Goal: Task Accomplishment & Management: Manage account settings

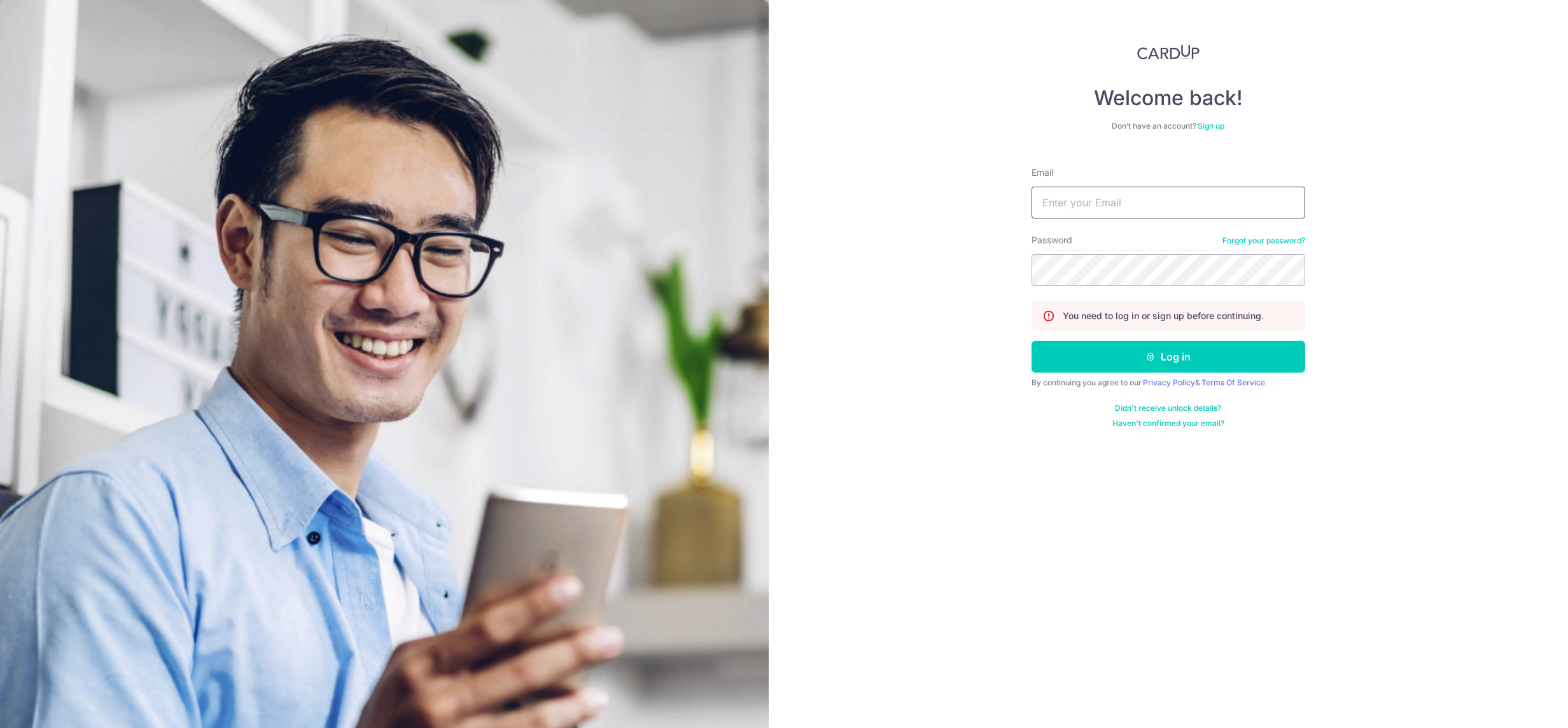
click at [1130, 200] on input "Email" at bounding box center [1169, 202] width 274 height 32
click at [1128, 202] on input "[DEMOGRAPHIC_DATA][EMAIL_ADDRESS][DOMAIN_NAME]" at bounding box center [1169, 202] width 274 height 32
click at [1132, 205] on input "[DEMOGRAPHIC_DATA][EMAIL_ADDRESS][DOMAIN_NAME]" at bounding box center [1169, 202] width 274 height 32
type input "lady.labarda@habyt.com"
click at [1032, 341] on button "Log in" at bounding box center [1169, 356] width 274 height 32
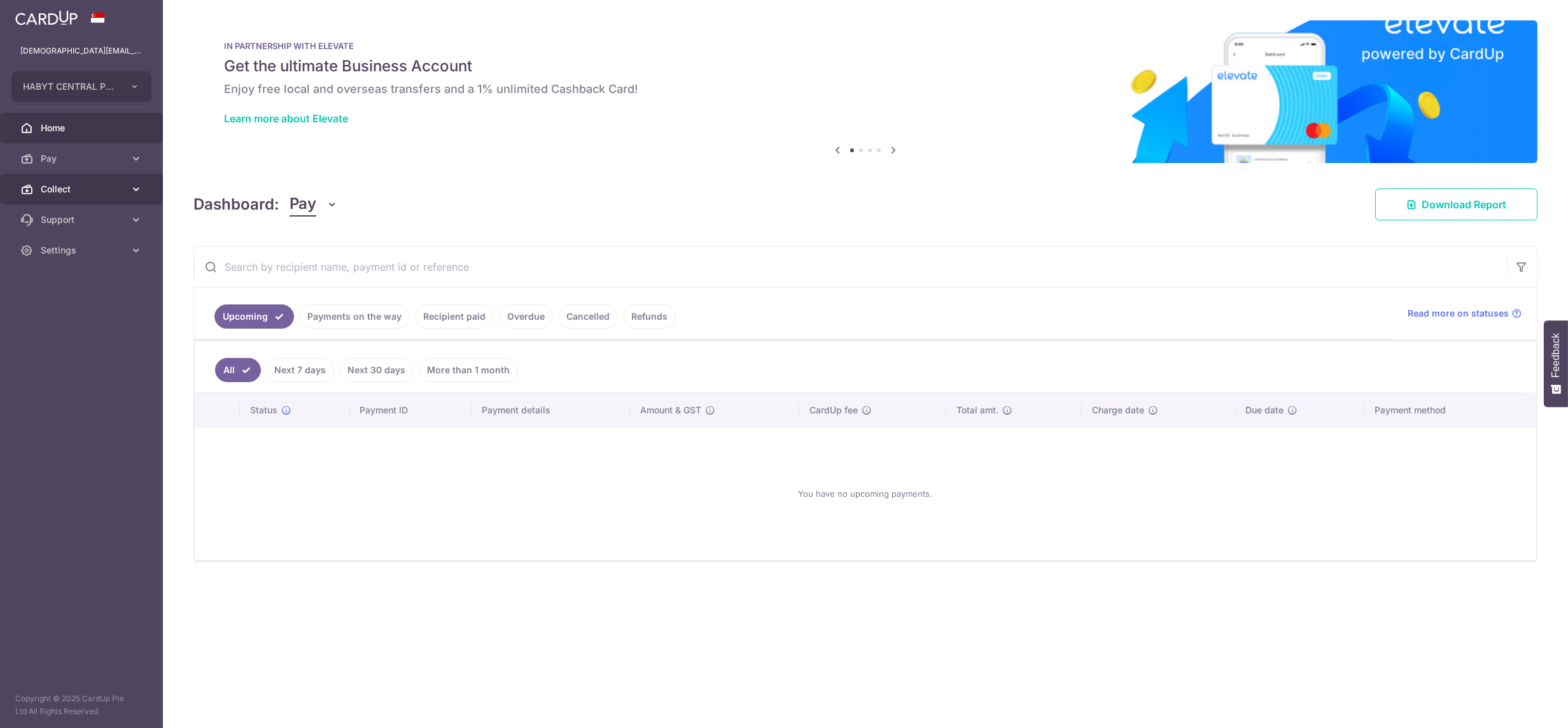
click at [62, 184] on span "Collect" at bounding box center [82, 189] width 84 height 13
click at [80, 211] on link "Dashboard" at bounding box center [81, 219] width 163 height 31
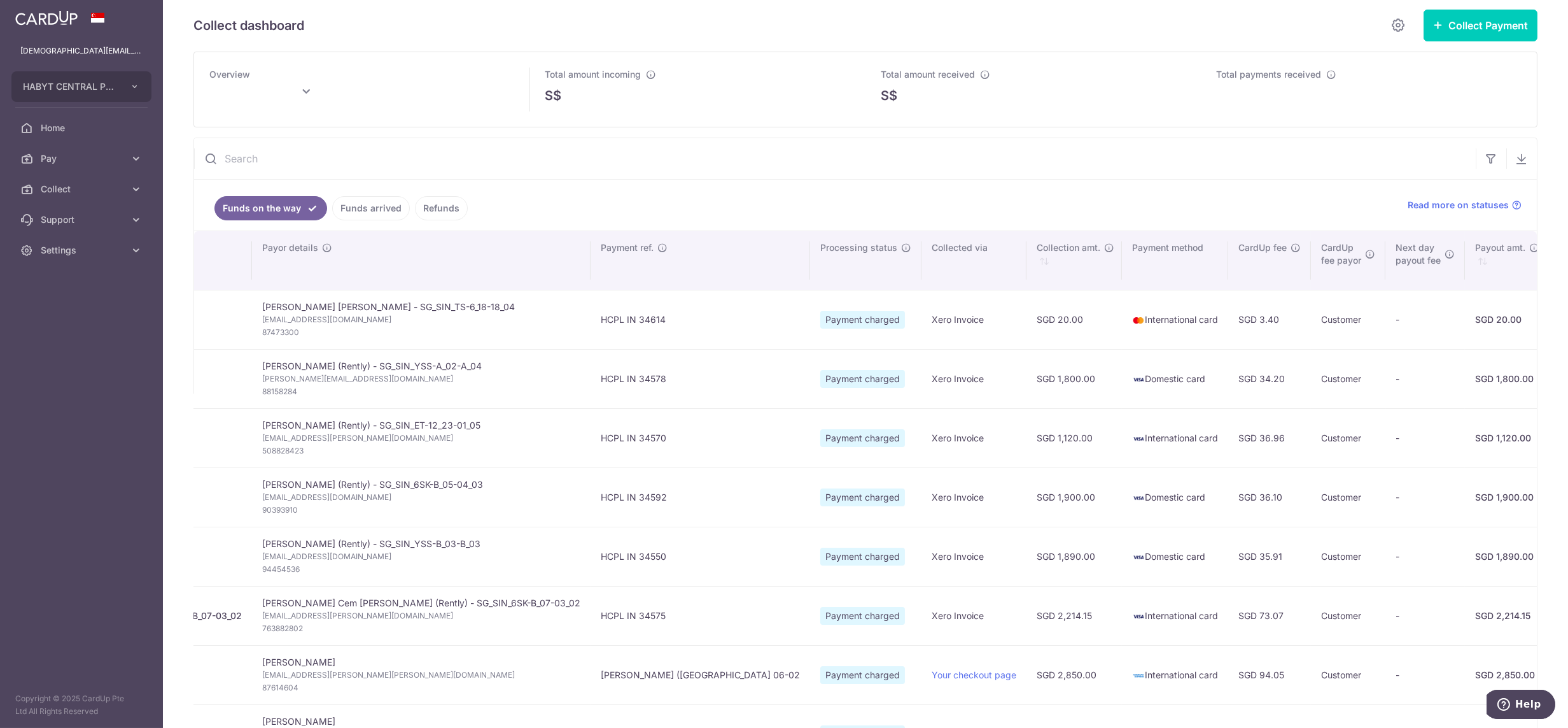
scroll to position [10, 0]
type input "October 2025"
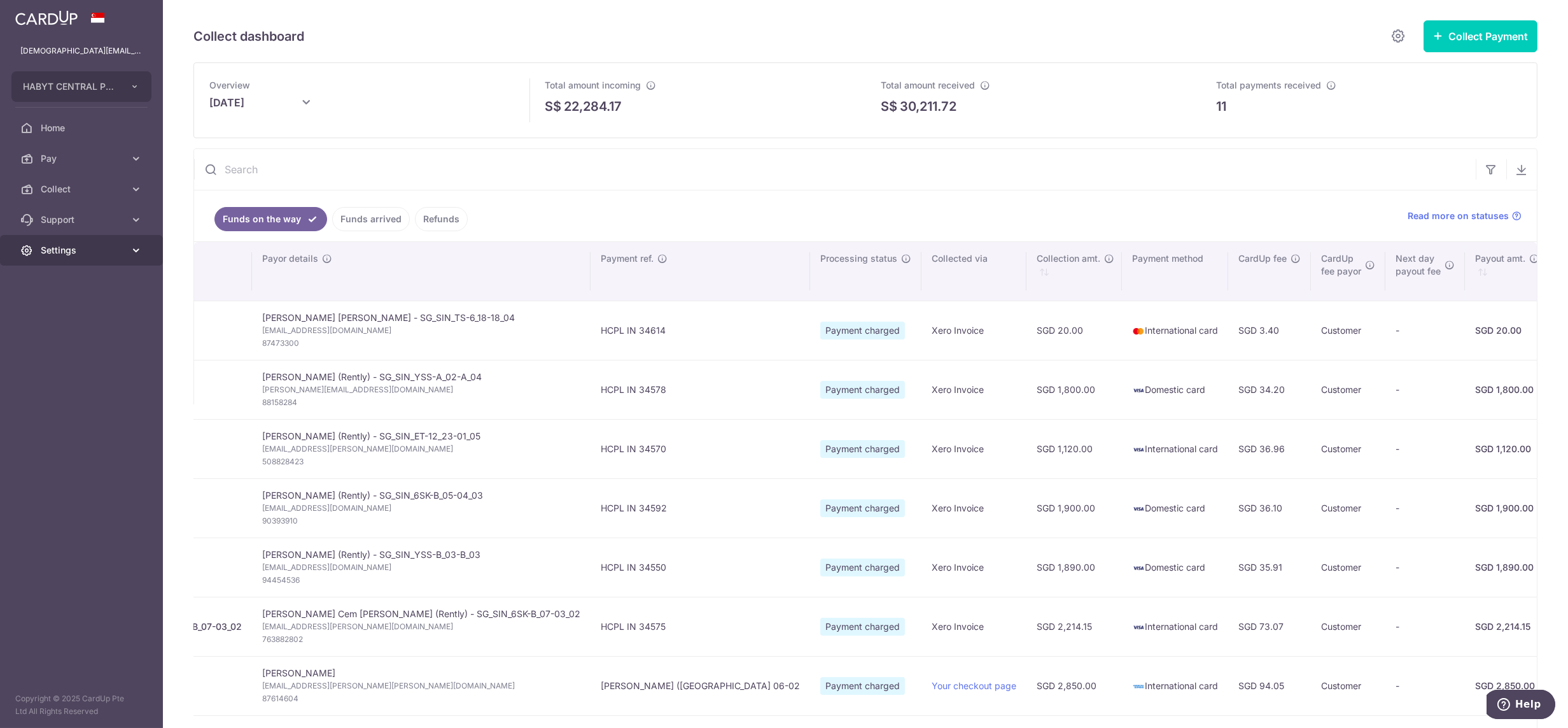
click at [85, 258] on link "Settings" at bounding box center [81, 250] width 163 height 31
click at [65, 307] on span "Logout" at bounding box center [82, 312] width 84 height 13
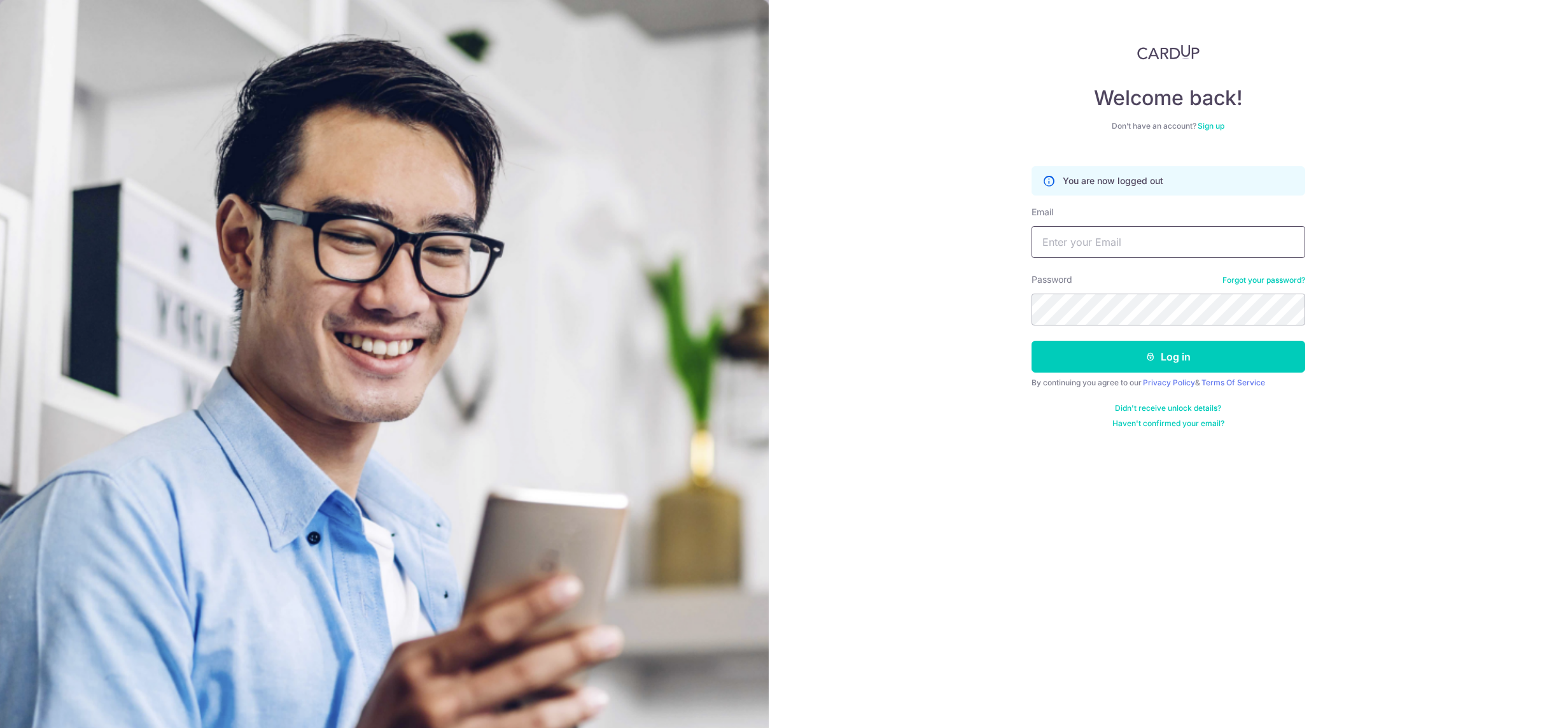
click at [1097, 235] on input "Email" at bounding box center [1169, 242] width 274 height 32
click at [1130, 244] on input "[DEMOGRAPHIC_DATA][EMAIL_ADDRESS][DOMAIN_NAME]" at bounding box center [1169, 242] width 274 height 32
click at [1127, 247] on input "[DEMOGRAPHIC_DATA][EMAIL_ADDRESS][DOMAIN_NAME]" at bounding box center [1169, 242] width 274 height 32
click at [1132, 238] on input "[DEMOGRAPHIC_DATA][EMAIL_ADDRESS][DOMAIN_NAME]" at bounding box center [1169, 242] width 274 height 32
type input "[DEMOGRAPHIC_DATA][EMAIL_ADDRESS][DOMAIN_NAME]"
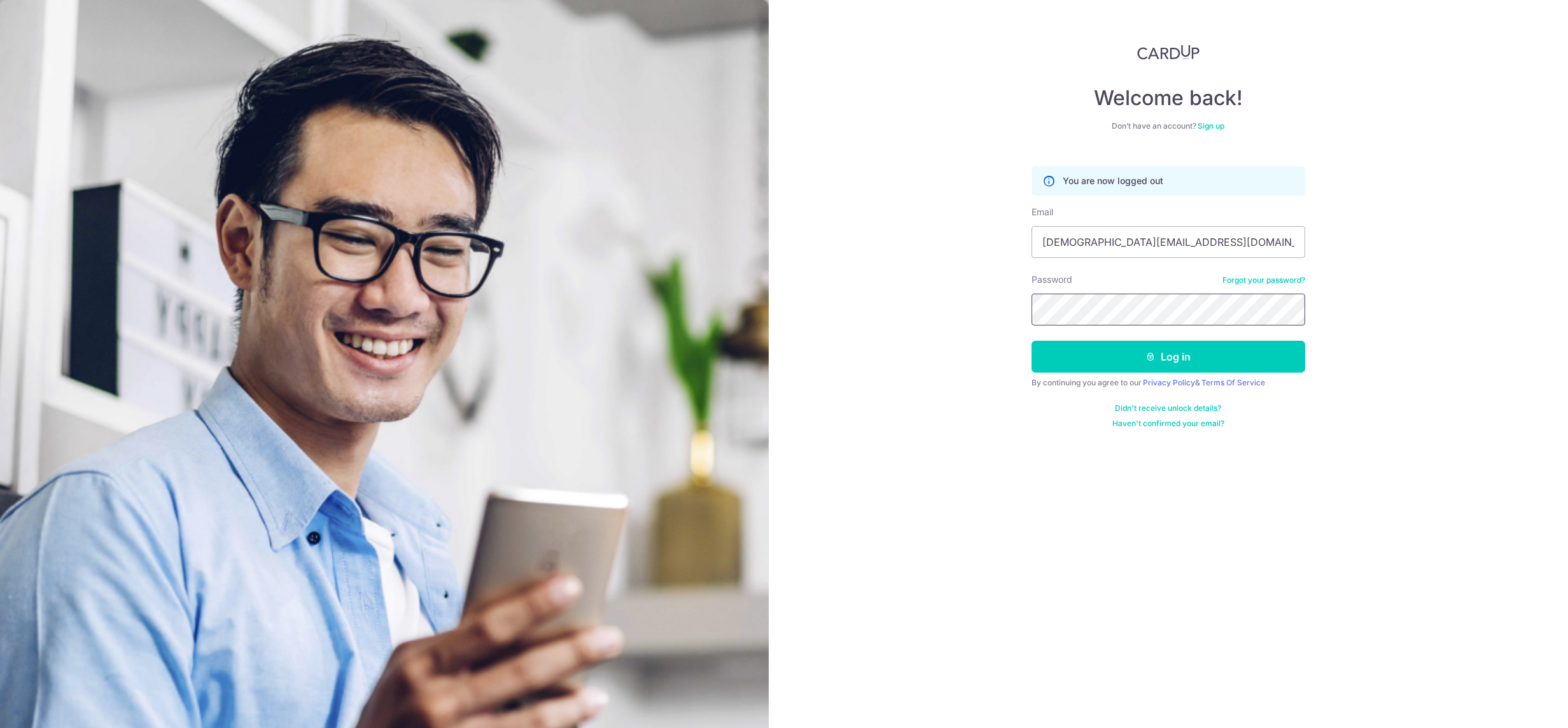
click at [1032, 341] on button "Log in" at bounding box center [1169, 356] width 274 height 32
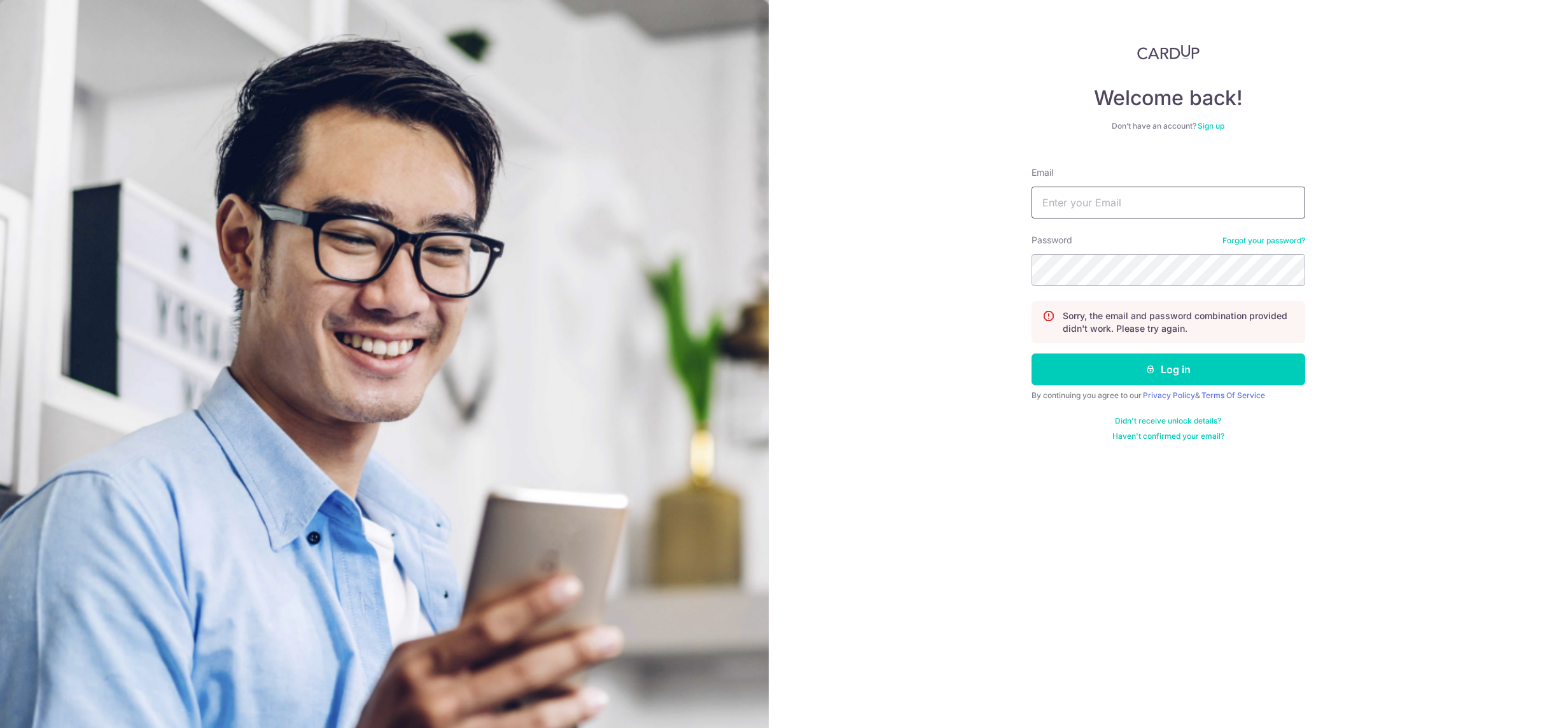
click at [1124, 190] on input "Email" at bounding box center [1169, 202] width 274 height 32
drag, startPoint x: 1131, startPoint y: 205, endPoint x: 1120, endPoint y: 202, distance: 11.4
click at [1120, 202] on input "lady.labarda+hcan@habyt.com" at bounding box center [1169, 202] width 274 height 32
type input "[DEMOGRAPHIC_DATA][EMAIL_ADDRESS][DOMAIN_NAME]"
click at [1032, 353] on button "Log in" at bounding box center [1169, 369] width 274 height 32
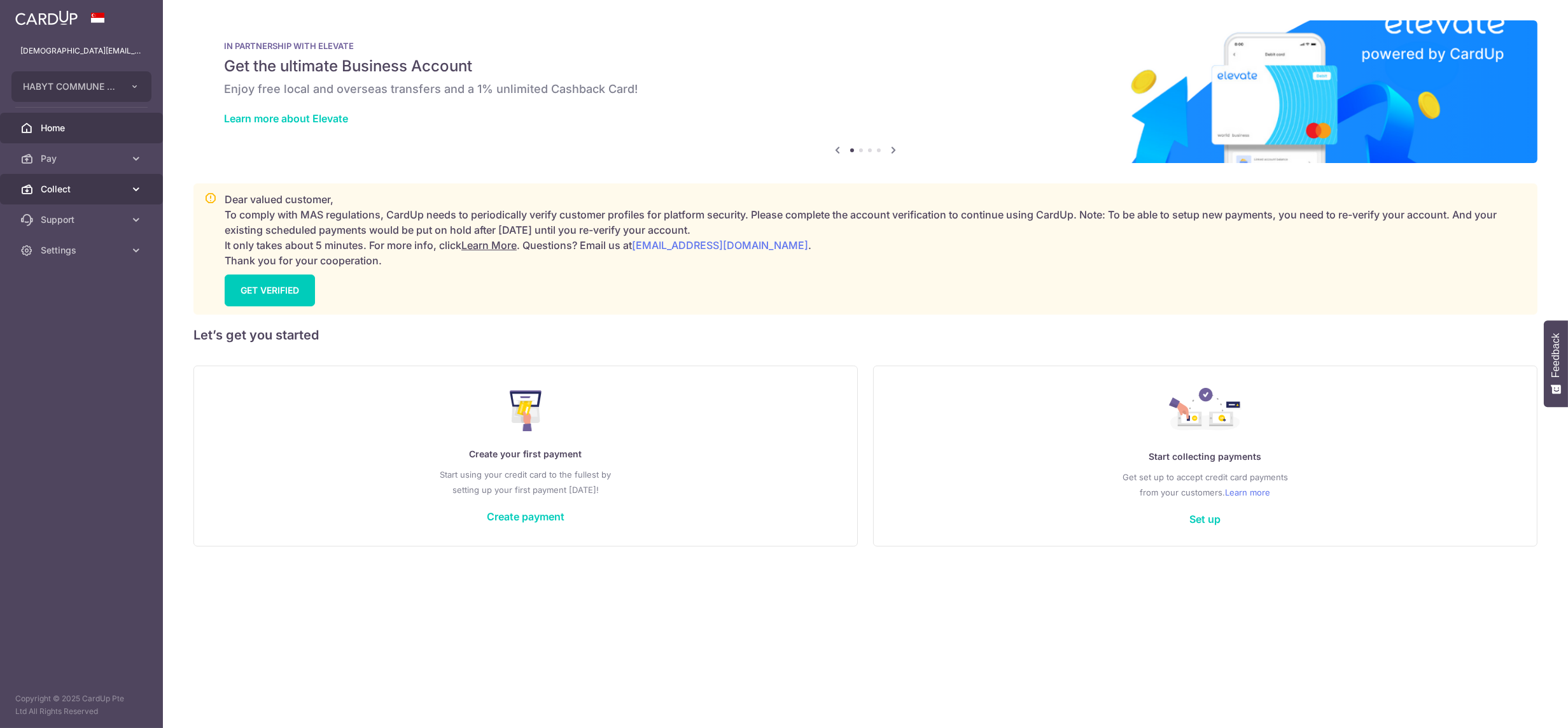
click at [59, 187] on span "Collect" at bounding box center [82, 189] width 84 height 13
click at [67, 210] on link "Dashboard" at bounding box center [81, 219] width 163 height 31
